Goal: Task Accomplishment & Management: Use online tool/utility

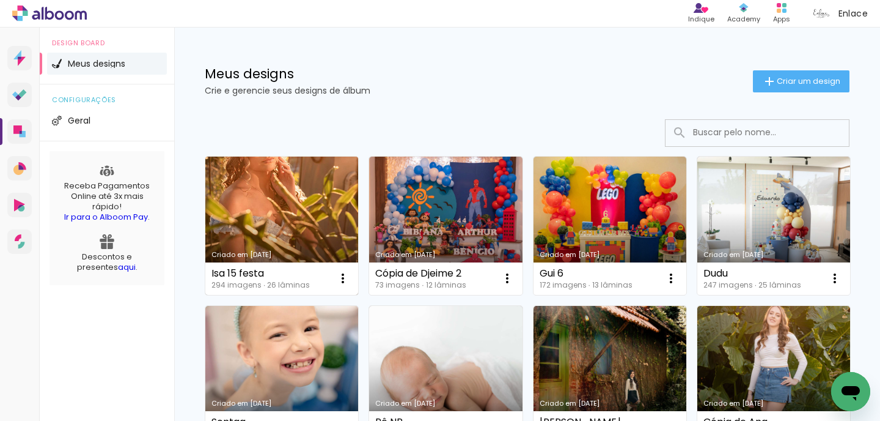
click at [291, 241] on link "Criado em [DATE]" at bounding box center [281, 225] width 153 height 138
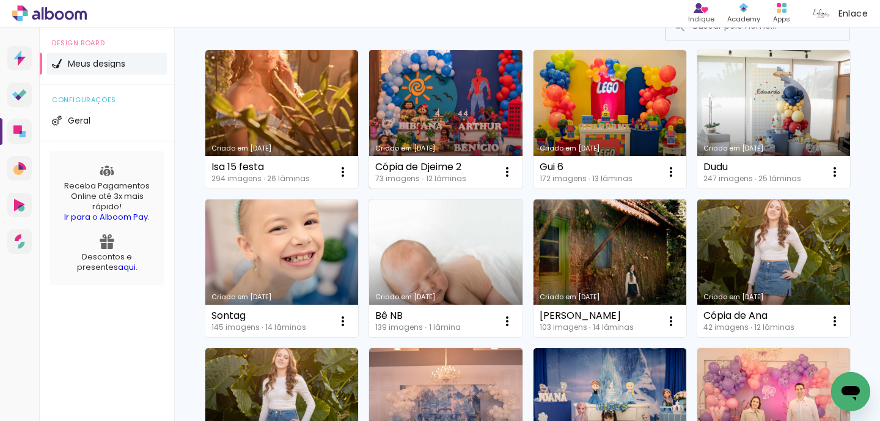
scroll to position [109, 0]
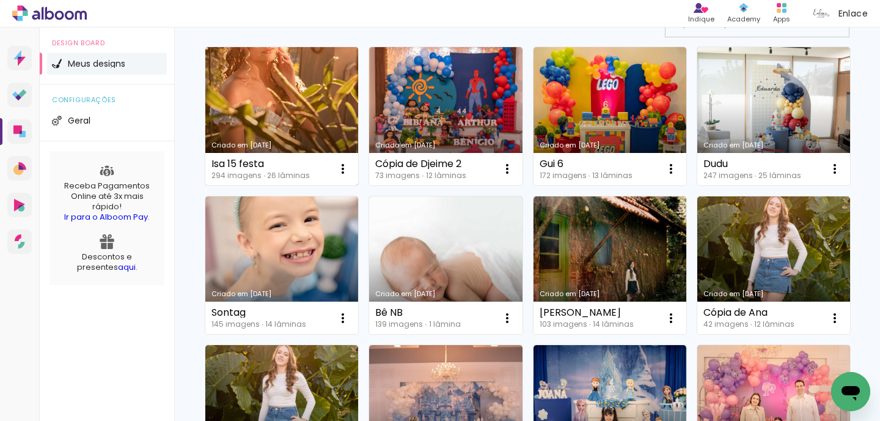
click at [336, 126] on link "Criado em [DATE]" at bounding box center [281, 116] width 153 height 138
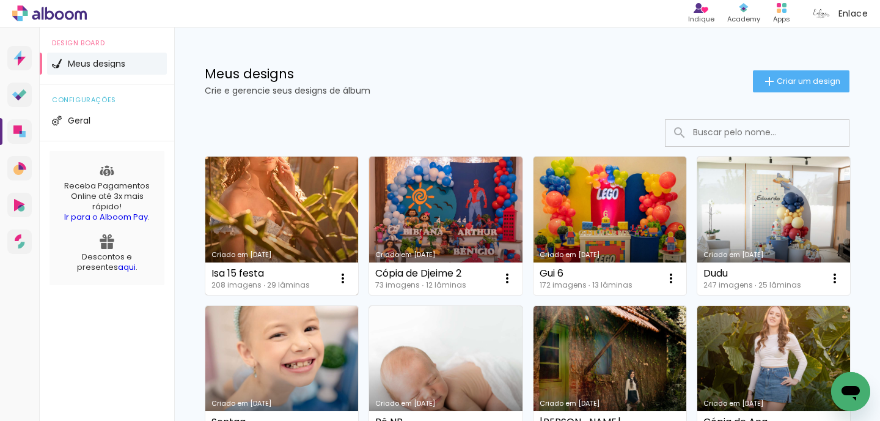
click at [302, 174] on link "Criado em [DATE]" at bounding box center [281, 225] width 153 height 138
